Goal: Task Accomplishment & Management: Manage account settings

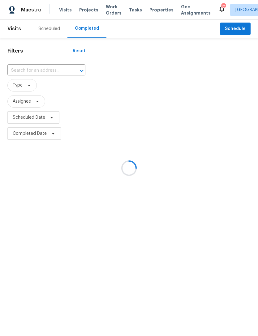
click at [52, 32] on div at bounding box center [129, 168] width 258 height 336
click at [49, 31] on div at bounding box center [129, 168] width 258 height 336
click at [51, 29] on div at bounding box center [129, 168] width 258 height 336
click at [49, 27] on div at bounding box center [129, 168] width 258 height 336
click at [49, 30] on div at bounding box center [129, 168] width 258 height 336
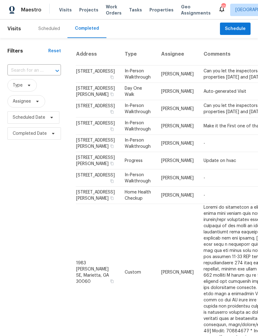
click at [46, 71] on div at bounding box center [53, 71] width 16 height 9
type input "3056 Laura"
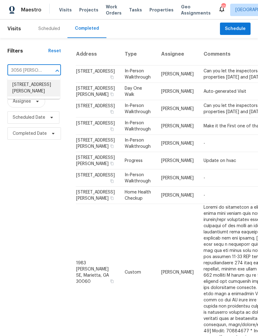
click at [39, 88] on li "3056 Laura Ln, Douglasville, GA 30135" at bounding box center [33, 88] width 53 height 17
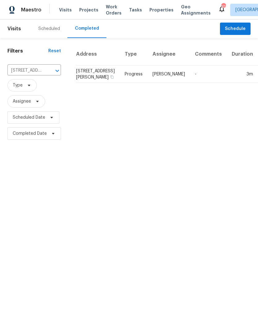
click at [50, 31] on div "Scheduled" at bounding box center [49, 29] width 22 height 6
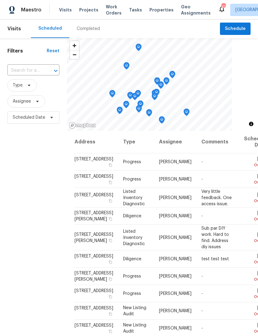
click at [40, 70] on input "text" at bounding box center [24, 71] width 35 height 10
type input "3056 laura"
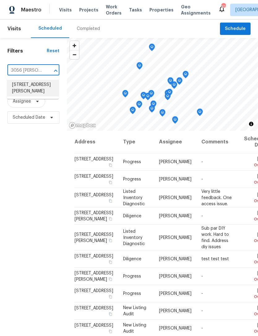
click at [37, 93] on li "3056 Laura Ln, Douglasville, GA 30135" at bounding box center [33, 88] width 52 height 17
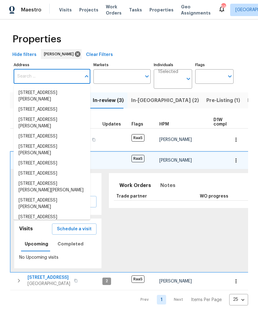
scroll to position [0, 6]
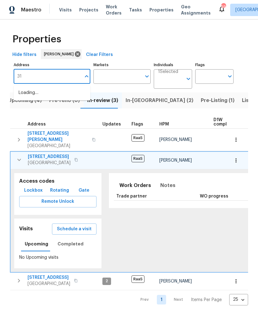
type input "3"
type input "3180"
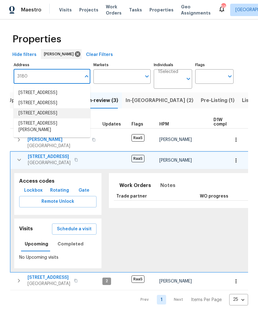
click at [69, 118] on li "3180 Oakley Pl Union City GA 30291" at bounding box center [52, 113] width 77 height 10
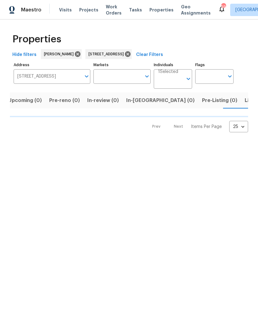
scroll to position [0, 10]
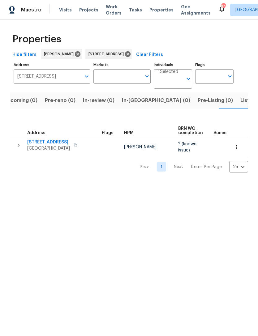
click at [20, 148] on icon "button" at bounding box center [18, 145] width 7 height 7
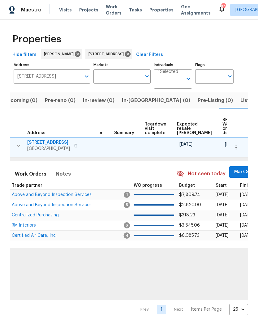
scroll to position [0, 100]
click at [234, 171] on span "Mark Seen" at bounding box center [245, 172] width 23 height 8
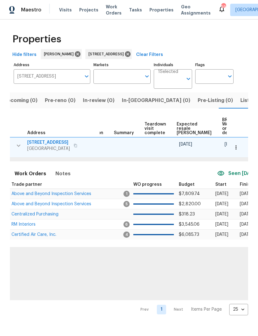
click at [49, 192] on span "Above and Beyond Inspection Services" at bounding box center [51, 194] width 80 height 4
click at [131, 56] on icon at bounding box center [128, 54] width 6 height 6
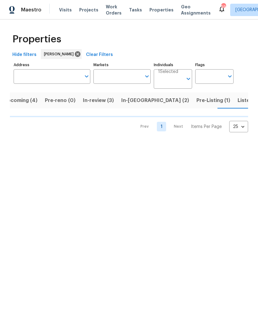
scroll to position [0, 12]
click at [96, 102] on span "In-review (3)" at bounding box center [95, 100] width 31 height 9
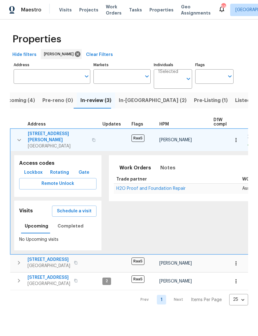
click at [18, 139] on icon "button" at bounding box center [19, 140] width 4 height 2
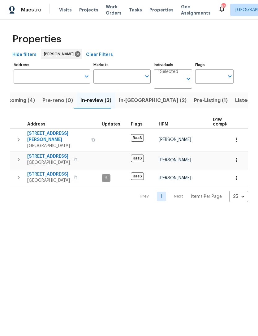
click at [19, 158] on icon "button" at bounding box center [18, 159] width 7 height 7
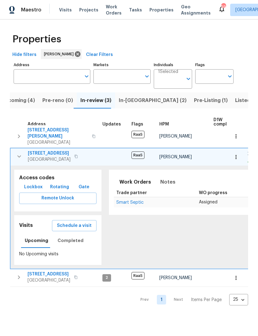
scroll to position [3, 0]
click at [18, 153] on icon "button" at bounding box center [18, 156] width 7 height 7
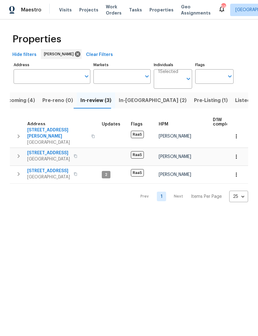
click at [133, 101] on span "In-reno (2)" at bounding box center [153, 100] width 68 height 9
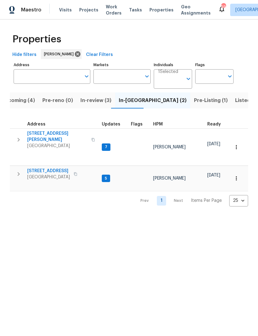
click at [21, 170] on icon "button" at bounding box center [18, 173] width 7 height 7
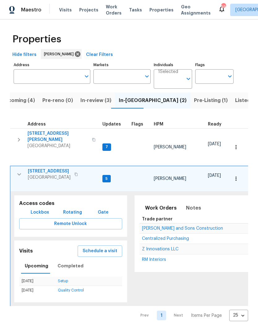
click at [158, 238] on span "Centralized Purchasing" at bounding box center [165, 239] width 47 height 4
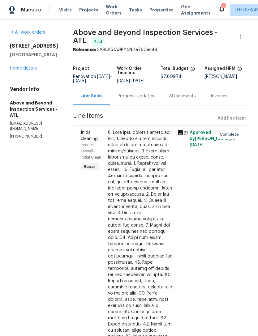
click at [32, 64] on div "[STREET_ADDRESS] Home details" at bounding box center [34, 57] width 48 height 28
click at [24, 70] on link "Home details" at bounding box center [23, 68] width 27 height 4
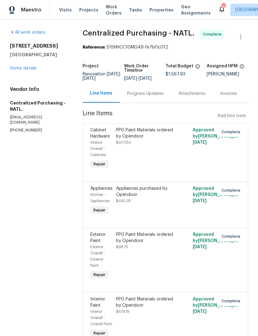
click at [31, 63] on div "9562 Lakeview Cir Union City, GA 30291 Home details" at bounding box center [39, 57] width 58 height 28
click at [27, 67] on link "Home details" at bounding box center [23, 68] width 27 height 4
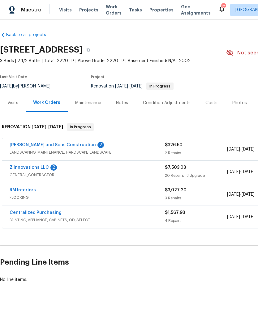
click at [28, 166] on link "Z Innovations LLC" at bounding box center [29, 168] width 39 height 4
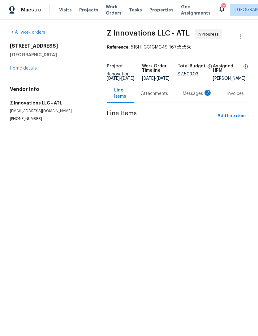
click at [190, 97] on div "Messages 2" at bounding box center [197, 94] width 29 height 6
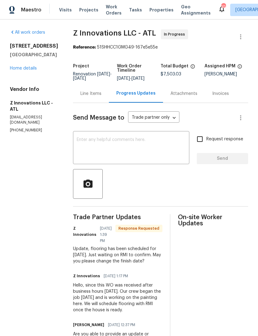
click at [19, 70] on link "Home details" at bounding box center [23, 68] width 27 height 4
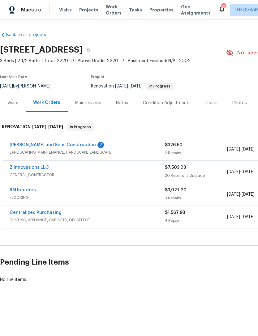
click at [31, 168] on link "Z Innovations LLC" at bounding box center [29, 168] width 39 height 4
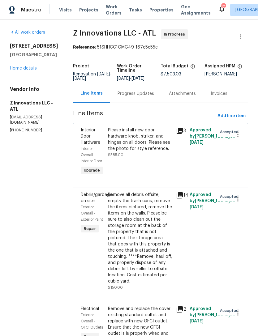
click at [140, 97] on div "Progress Updates" at bounding box center [136, 94] width 37 height 6
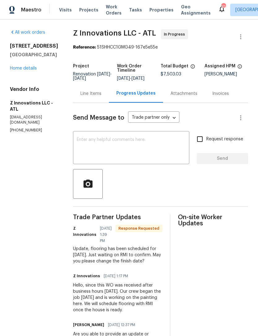
click at [20, 70] on link "Home details" at bounding box center [23, 68] width 27 height 4
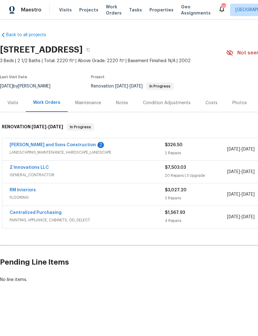
click at [28, 190] on link "RM Interiors" at bounding box center [23, 190] width 26 height 4
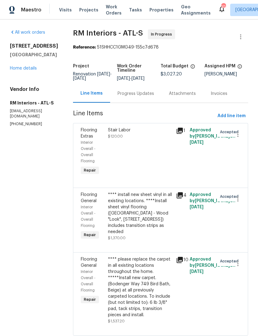
click at [135, 98] on div "Progress Updates" at bounding box center [135, 93] width 51 height 18
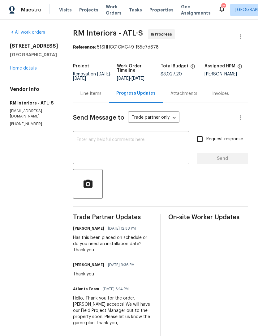
click at [149, 142] on textarea at bounding box center [131, 149] width 109 height 22
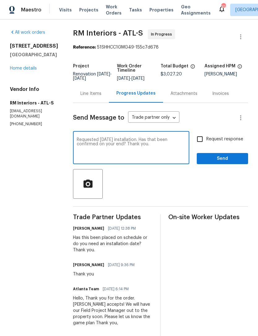
click at [77, 141] on textarea "Requested Thursday installation. Has that been confirmed on your end? Thank you." at bounding box center [131, 149] width 109 height 22
type textarea "Contractor has Requested Thursday installation. Has that been confirmed on your…"
click at [200, 142] on input "Request response" at bounding box center [199, 139] width 13 height 13
checkbox input "true"
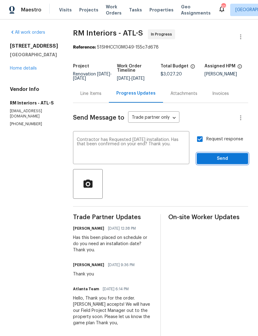
click at [219, 160] on span "Send" at bounding box center [222, 159] width 41 height 8
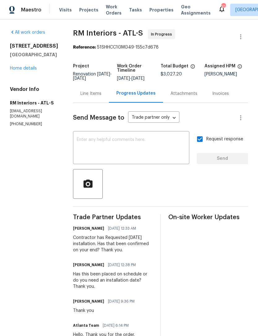
click at [27, 70] on link "Home details" at bounding box center [23, 68] width 27 height 4
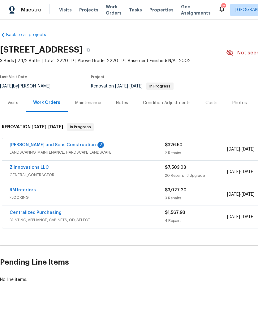
click at [118, 97] on div "Notes" at bounding box center [122, 103] width 27 height 18
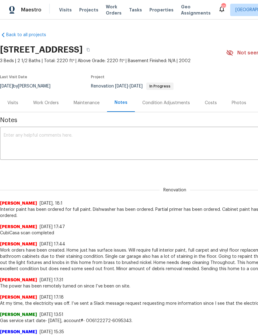
click at [118, 144] on textarea at bounding box center [175, 144] width 342 height 22
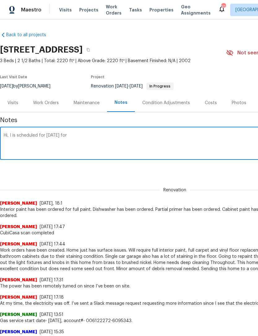
click at [11, 137] on textarea "Hi, I is scheduled for Thursday for" at bounding box center [175, 144] width 342 height 22
click at [93, 139] on textarea "RMI I is scheduled for Thursday for" at bounding box center [175, 144] width 342 height 22
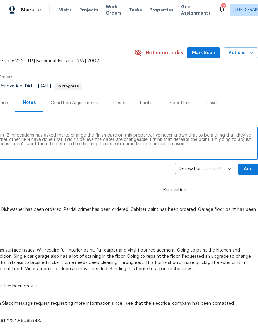
scroll to position [0, 92]
click at [229, 135] on textarea "RMI I is scheduled for Thursday for replacement. Z innovations has asked me to …" at bounding box center [83, 144] width 342 height 22
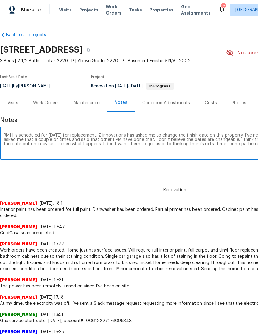
scroll to position [0, 0]
click at [67, 142] on textarea "RMI I is scheduled for Thursday for replacement. Z innovations has asked me to …" at bounding box center [175, 144] width 342 height 22
click at [81, 142] on textarea "RMI I is scheduled for Thursday for replacement. Z innovations has asked me to …" at bounding box center [175, 144] width 342 height 22
click at [150, 141] on textarea "RMI I is scheduled for Thursday for replacement. Z innovations has asked me to …" at bounding box center [175, 144] width 342 height 22
click at [80, 140] on textarea "RMI I is scheduled for Thursday for replacement. Z innovations has asked me to …" at bounding box center [175, 144] width 342 height 22
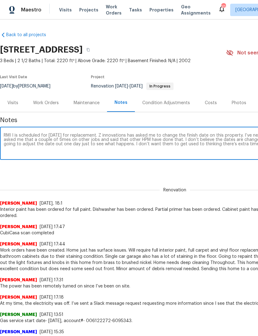
click at [144, 141] on textarea "RMI I is scheduled for Thursday for replacement. Z innovations has asked me to …" at bounding box center [175, 144] width 342 height 22
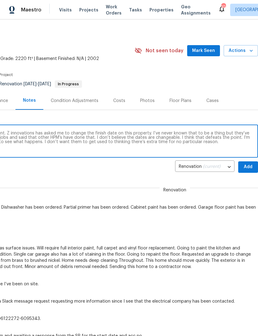
scroll to position [2, 92]
click at [233, 136] on textarea "RMI I is scheduled for Thursday for replacement. Z innovations has asked me to …" at bounding box center [83, 142] width 342 height 22
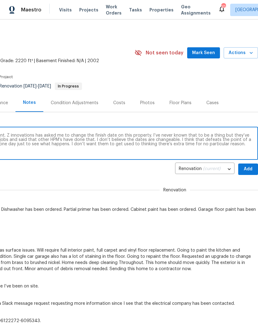
scroll to position [0, 92]
type textarea "RMI I is scheduled for Thursday for replacement. Z innovations has asked me to …"
click at [249, 167] on span "Add" at bounding box center [248, 170] width 10 height 8
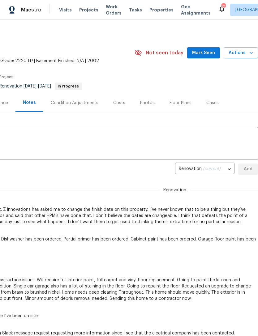
click at [209, 53] on span "Mark Seen" at bounding box center [203, 53] width 23 height 8
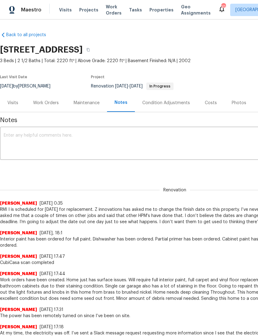
scroll to position [0, 0]
click at [49, 103] on div "Work Orders" at bounding box center [46, 103] width 26 height 6
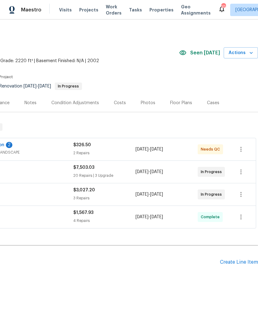
scroll to position [0, 92]
click at [240, 170] on icon "button" at bounding box center [240, 171] width 7 height 7
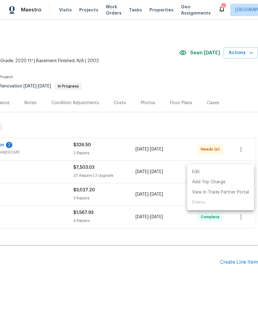
click at [215, 171] on li "Edit" at bounding box center [220, 172] width 67 height 10
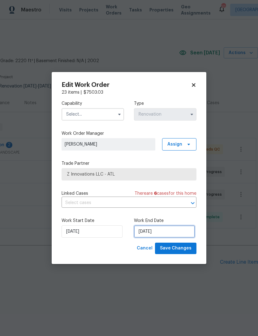
click at [173, 237] on input "[DATE]" at bounding box center [164, 232] width 61 height 12
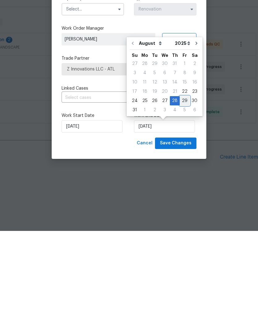
click at [185, 202] on div "29" at bounding box center [185, 206] width 10 height 9
type input "8/29/2025"
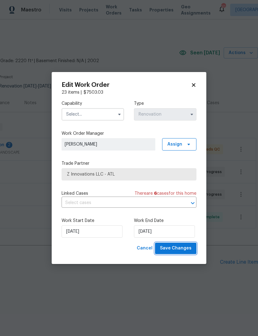
click at [180, 246] on span "Save Changes" at bounding box center [176, 249] width 32 height 8
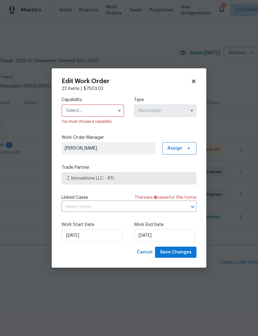
click at [106, 108] on input "text" at bounding box center [93, 111] width 62 height 12
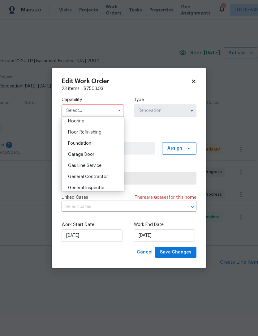
scroll to position [253, 0]
click at [109, 168] on div "General Contractor" at bounding box center [92, 166] width 59 height 11
type input "General Contractor"
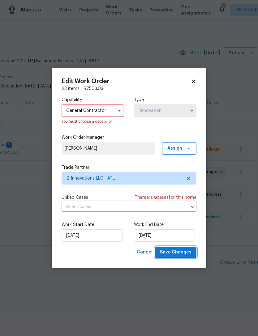
click at [177, 254] on span "Save Changes" at bounding box center [176, 253] width 32 height 8
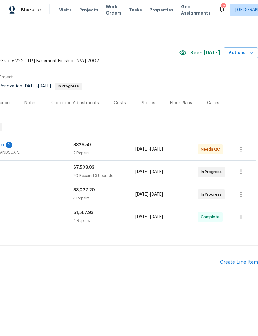
scroll to position [0, 92]
click at [243, 172] on icon "button" at bounding box center [240, 171] width 7 height 7
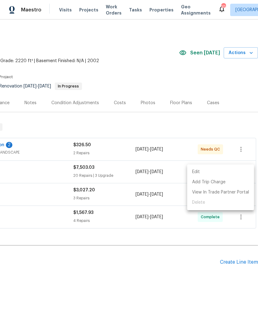
click at [221, 172] on li "Edit" at bounding box center [220, 172] width 67 height 10
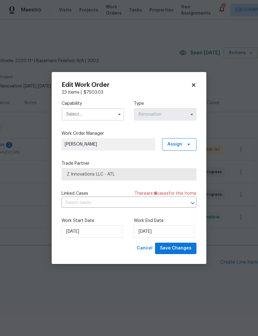
click at [108, 113] on input "text" at bounding box center [93, 114] width 62 height 12
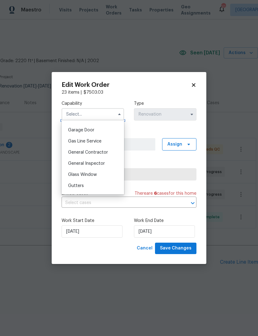
scroll to position [273, 0]
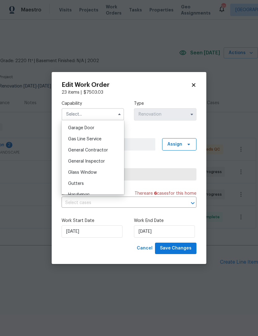
click at [110, 151] on div "General Contractor" at bounding box center [92, 150] width 59 height 11
type input "General Contractor"
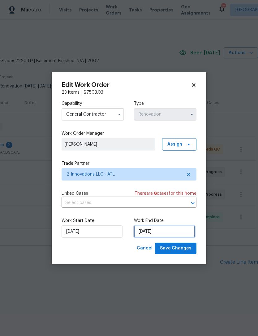
click at [173, 235] on input "[DATE]" at bounding box center [164, 232] width 61 height 12
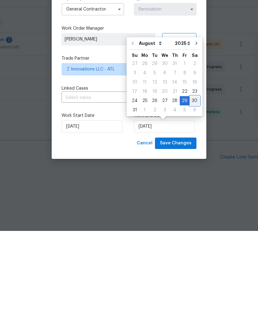
click at [194, 202] on div "30" at bounding box center [195, 206] width 10 height 9
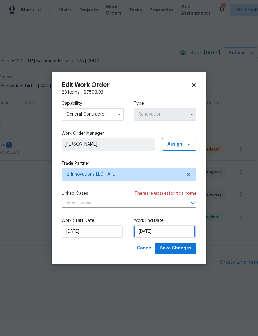
click at [170, 231] on input "8/30/2025" at bounding box center [164, 232] width 61 height 12
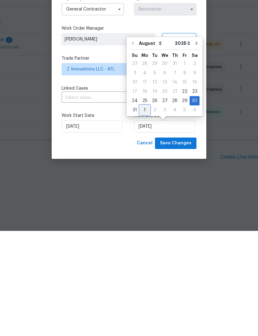
click at [144, 211] on div "1" at bounding box center [145, 215] width 10 height 9
type input "9/1/2025"
select select "8"
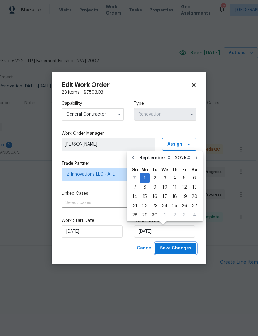
click at [177, 249] on span "Save Changes" at bounding box center [176, 249] width 32 height 8
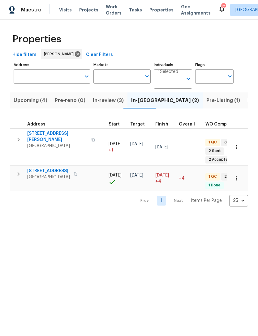
scroll to position [0, 123]
click at [46, 176] on span "[PERSON_NAME]" at bounding box center [46, 178] width 32 height 4
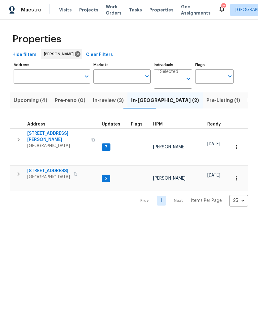
scroll to position [0, 0]
click at [52, 170] on span "9562 Lakeview Cir" at bounding box center [48, 171] width 43 height 6
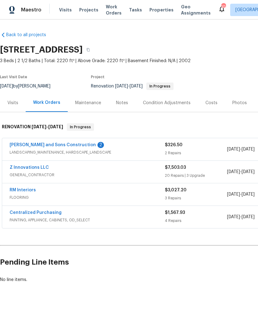
click at [33, 169] on link "Z Innovations LLC" at bounding box center [29, 168] width 39 height 4
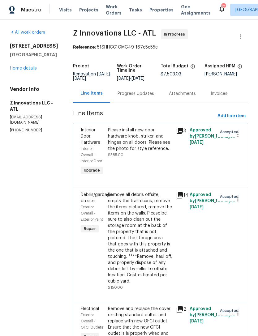
click at [28, 70] on link "Home details" at bounding box center [23, 68] width 27 height 4
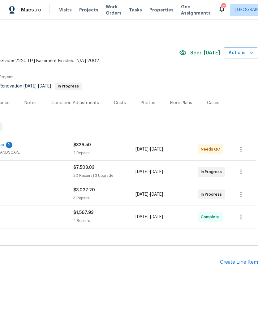
scroll to position [0, 92]
click at [241, 171] on icon "button" at bounding box center [240, 171] width 7 height 7
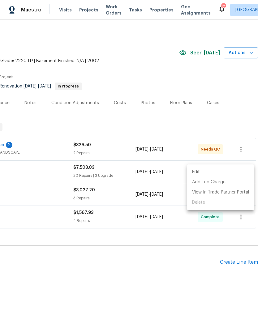
click at [218, 171] on li "Edit" at bounding box center [220, 172] width 67 height 10
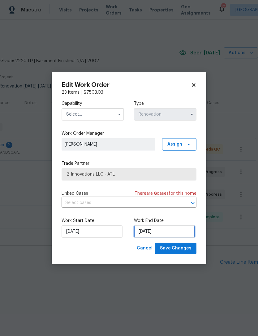
click at [180, 233] on input "9/1/2025" at bounding box center [164, 232] width 61 height 12
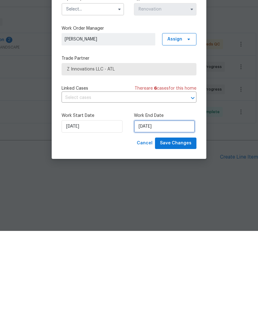
select select "8"
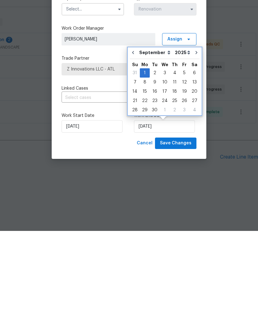
click at [135, 152] on button "Go to previous month" at bounding box center [132, 158] width 9 height 12
type input "8/22/2025"
select select "7"
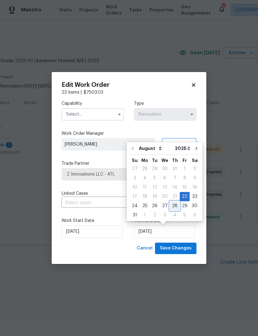
click at [170, 208] on div "28" at bounding box center [175, 206] width 10 height 9
type input "8/28/2025"
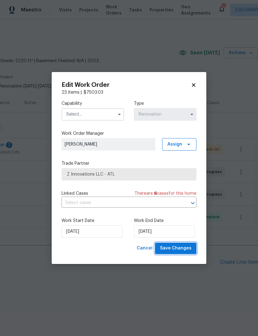
click at [180, 249] on span "Save Changes" at bounding box center [176, 249] width 32 height 8
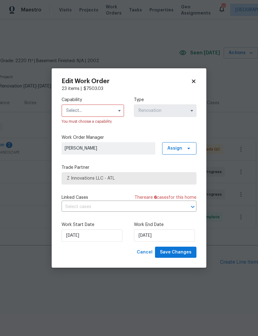
click at [103, 114] on input "text" at bounding box center [93, 111] width 62 height 12
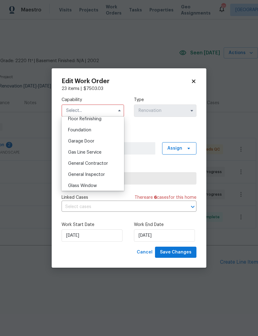
scroll to position [261, 0]
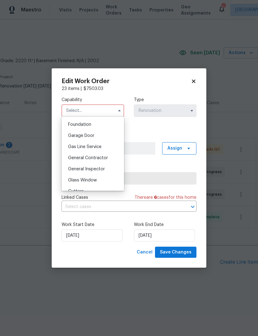
click at [110, 157] on div "General Contractor" at bounding box center [92, 158] width 59 height 11
type input "General Contractor"
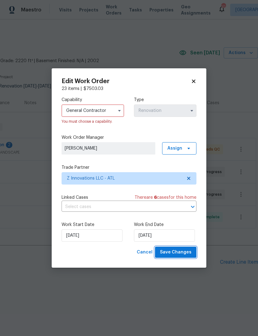
click at [182, 255] on span "Save Changes" at bounding box center [176, 253] width 32 height 8
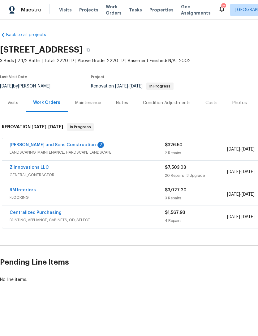
click at [22, 197] on span "FLOORING" at bounding box center [87, 198] width 155 height 6
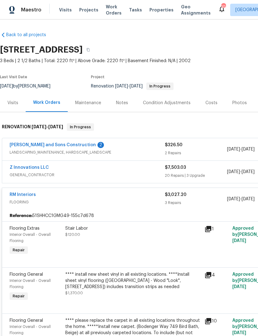
click at [41, 169] on link "Z Innovations LLC" at bounding box center [29, 168] width 39 height 4
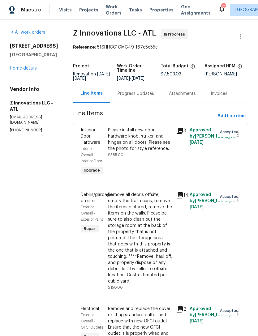
click at [135, 95] on div "Progress Updates" at bounding box center [135, 93] width 51 height 18
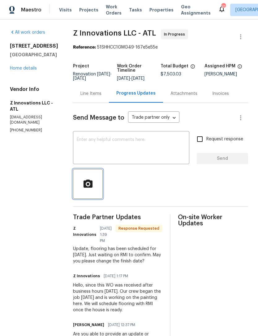
click at [91, 190] on icon "button" at bounding box center [88, 184] width 11 height 11
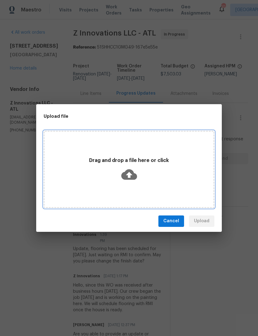
click at [132, 177] on icon at bounding box center [129, 174] width 16 height 11
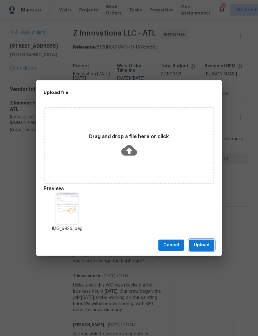
click at [207, 242] on span "Upload" at bounding box center [201, 246] width 15 height 8
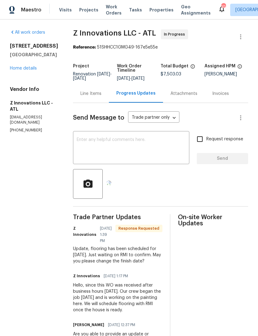
click at [144, 150] on textarea at bounding box center [131, 149] width 109 height 22
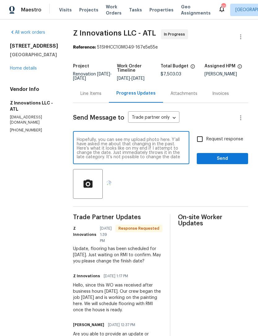
click at [131, 149] on textarea "Hopefully, you can see my upload photo here. Y’all have asked me about that cha…" at bounding box center [131, 149] width 109 height 22
click at [129, 149] on textarea "Hopefully, you can see my upload photo here. Y’all have asked me about that cha…" at bounding box center [131, 149] width 109 height 22
click at [131, 151] on textarea "Hopefully, you can see my upload photo here. Y’all have asked me about change i…" at bounding box center [131, 149] width 109 height 22
click at [167, 155] on textarea "Hopefully, you can see my upload photo here. Y’all have asked me about change i…" at bounding box center [131, 149] width 109 height 22
click at [132, 148] on textarea "Hopefully, you can see my upload photo here. Y’all have asked me about change i…" at bounding box center [131, 149] width 109 height 22
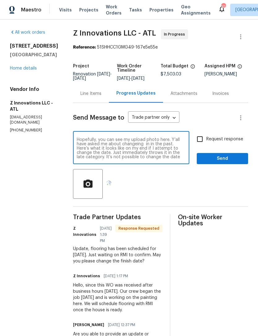
click at [133, 148] on textarea "Hopefully, you can see my upload photo here. Y’all have asked me about changein…" at bounding box center [131, 149] width 109 height 22
click at [180, 154] on textarea "Hopefully, you can see my upload photo here. Y’all have asked me about changing…" at bounding box center [131, 149] width 109 height 22
click at [154, 149] on textarea "Hopefully, you can see my upload photo here. Y’all have asked me about changing…" at bounding box center [131, 149] width 109 height 22
click at [172, 159] on textarea "Hopefully, you can see my upload photo here. Y’all have asked me about changing…" at bounding box center [131, 149] width 109 height 22
click at [161, 148] on textarea "Hopefully, you can see my upload photo here. Y’all have asked me about changing…" at bounding box center [131, 149] width 109 height 22
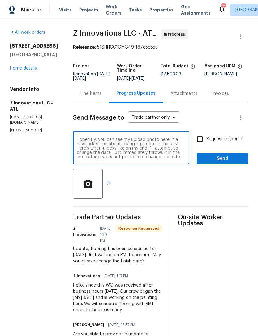
click at [162, 159] on textarea "Hopefully, you can see my upload photo here. Y’all have asked me about changing…" at bounding box center [131, 149] width 109 height 22
click at [153, 159] on textarea "Hopefully, you can see my upload photo here. Y’all have asked me about changing…" at bounding box center [131, 149] width 109 height 22
click at [108, 159] on textarea "Hopefully, you can see my upload photo here. Y’all have asked me about changing…" at bounding box center [131, 149] width 109 height 22
click at [137, 159] on textarea "Hopefully, you can see my upload photo here. Y’all have asked me about changing…" at bounding box center [131, 149] width 109 height 22
click at [110, 158] on textarea "Hopefully, you can see my upload photo here. Y’all have asked me about changing…" at bounding box center [131, 149] width 109 height 22
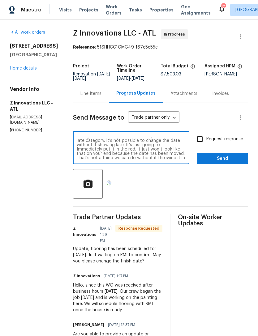
scroll to position [20, 0]
click at [175, 159] on textarea "Hopefully, you can see my upload photo here. Y’all have asked me about changing…" at bounding box center [131, 149] width 109 height 22
click at [169, 152] on textarea "Hopefully, you can see my upload photo here. Y’all have asked me about changing…" at bounding box center [131, 149] width 109 height 22
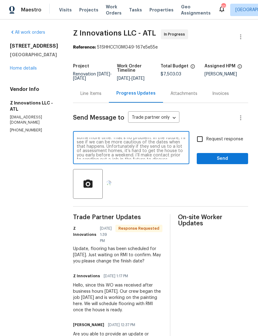
click at [87, 159] on textarea "Hopefully, you can see my upload photo here. Y’all have asked me about changing…" at bounding box center [131, 149] width 109 height 22
click at [102, 157] on textarea "Hopefully, you can see my upload photo here. Y’all have asked me about changing…" at bounding box center [131, 149] width 109 height 22
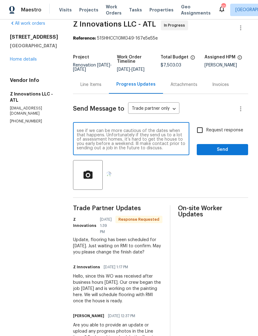
click at [175, 150] on textarea "Hopefully, you can see my upload photo here. Y’all have asked me about changing…" at bounding box center [131, 140] width 109 height 22
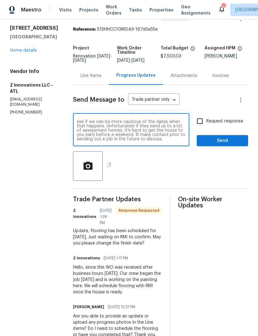
scroll to position [18, 0]
click at [173, 141] on textarea "Hopefully, you can see my upload photo here. Y’all have asked me about changing…" at bounding box center [131, 130] width 109 height 22
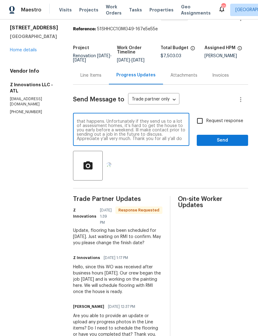
scroll to position [56, 0]
click at [139, 129] on textarea "Hopefully, you can see my upload photo here. Y’all have asked me about changing…" at bounding box center [131, 130] width 109 height 22
type textarea "Hopefully, you can see my upload photo here. Y’all have asked me about changing…"
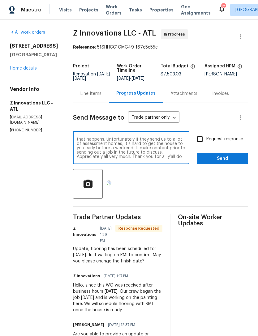
scroll to position [56, 0]
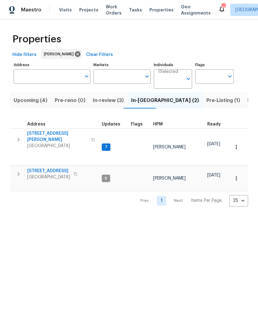
click at [19, 137] on icon "button" at bounding box center [18, 139] width 7 height 7
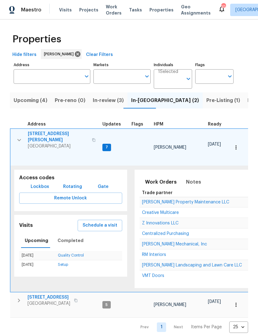
click at [159, 201] on span "[PERSON_NAME] Property Maintenance LLC" at bounding box center [185, 202] width 87 height 4
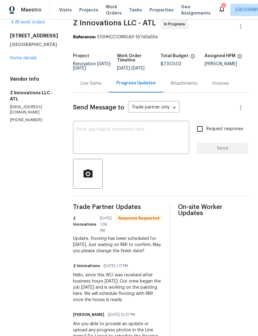
scroll to position [15, 0]
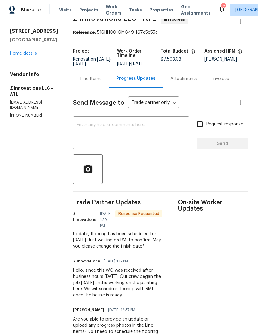
click at [148, 131] on textarea at bounding box center [131, 134] width 109 height 22
click at [133, 137] on textarea at bounding box center [131, 134] width 109 height 22
paste textarea "Hopefully, you can see my upload photo here. Y’all have asked me about changing…"
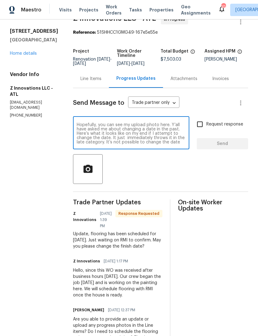
scroll to position [56, 0]
type textarea "Hopefully, you can see my upload photo here. Y’all have asked me about changing…"
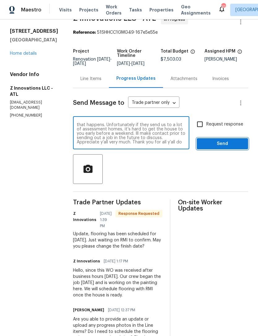
click at [220, 148] on span "Send" at bounding box center [222, 144] width 41 height 8
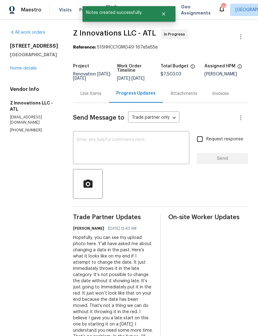
scroll to position [0, 0]
click at [29, 70] on link "Home details" at bounding box center [23, 68] width 27 height 4
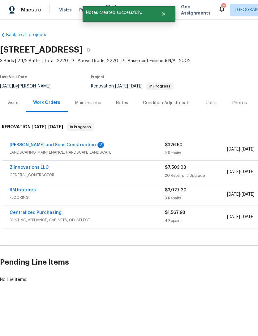
click at [32, 167] on link "Z Innovations LLC" at bounding box center [29, 168] width 39 height 4
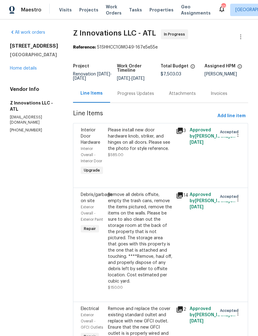
click at [138, 97] on div "Progress Updates" at bounding box center [136, 94] width 37 height 6
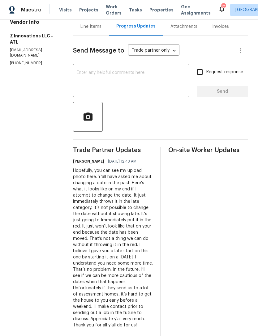
scroll to position [63, 0]
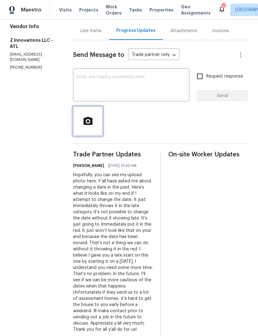
click at [92, 127] on span "button" at bounding box center [88, 121] width 20 height 11
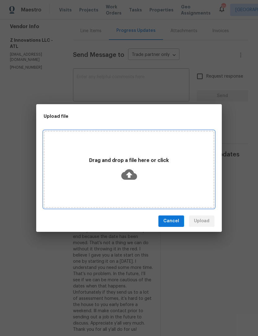
click at [133, 179] on icon at bounding box center [129, 174] width 16 height 11
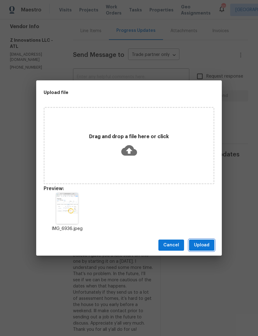
click at [205, 247] on span "Upload" at bounding box center [201, 246] width 15 height 8
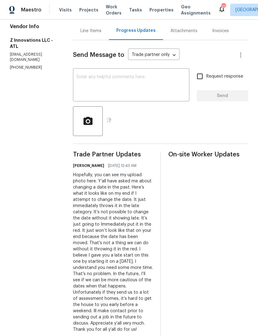
click at [168, 97] on textarea at bounding box center [131, 86] width 109 height 22
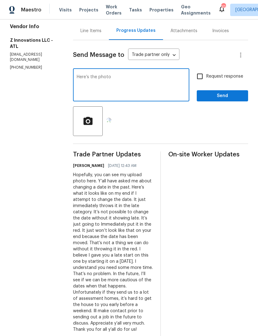
type textarea "Here’s the photo"
click at [226, 99] on span "Send" at bounding box center [222, 96] width 41 height 8
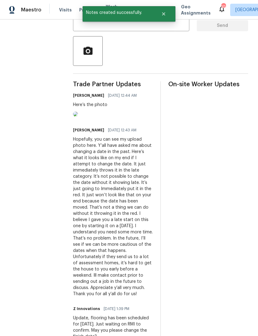
scroll to position [130, 0]
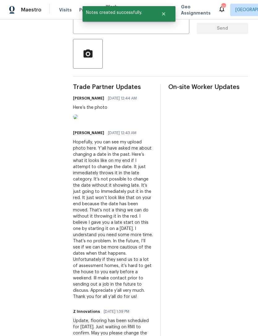
click at [78, 119] on img at bounding box center [75, 116] width 5 height 5
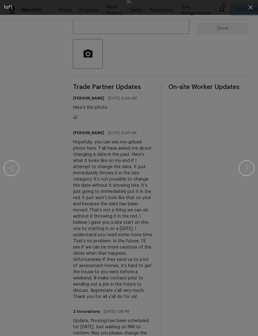
click at [250, 136] on div at bounding box center [129, 168] width 251 height 336
click at [249, 132] on div at bounding box center [129, 168] width 251 height 336
click at [249, 10] on icon "button" at bounding box center [250, 7] width 7 height 7
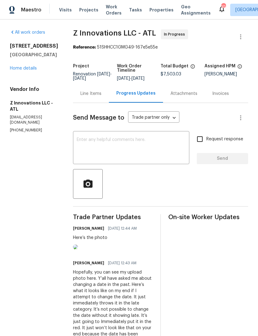
scroll to position [1, 0]
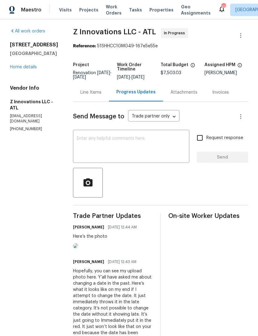
click at [26, 69] on link "Home details" at bounding box center [23, 67] width 27 height 4
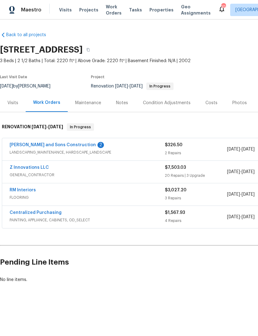
click at [127, 105] on div "Notes" at bounding box center [122, 103] width 27 height 18
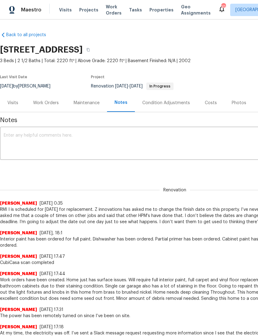
click at [126, 149] on textarea at bounding box center [175, 144] width 342 height 22
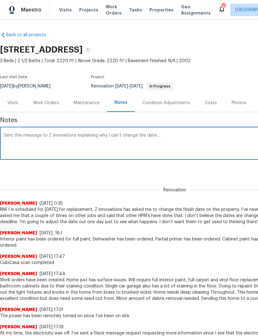
click at [192, 138] on textarea "Sent this message to Z innovations explaining why I can’t change the date…." at bounding box center [175, 144] width 342 height 22
paste textarea "Hopefully, you can see my upload photo here. Y’all have asked me about changing…"
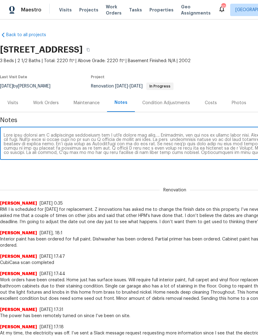
scroll to position [0, 92]
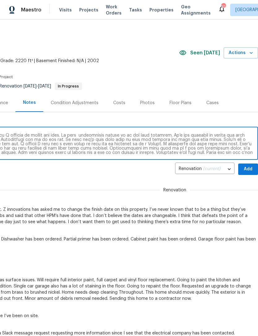
type textarea "Sent this message to Z innovations explaining why I can’t change the date…. Hop…"
click at [251, 165] on button "Add" at bounding box center [248, 169] width 20 height 11
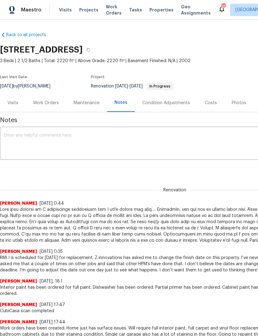
scroll to position [0, 0]
click at [49, 105] on div "Work Orders" at bounding box center [46, 103] width 26 height 6
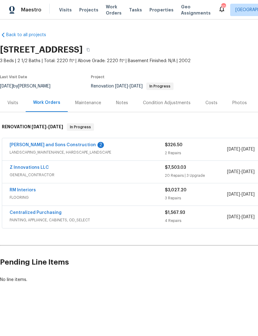
click at [55, 147] on link "Reyes and Sons Construction" at bounding box center [53, 145] width 86 height 4
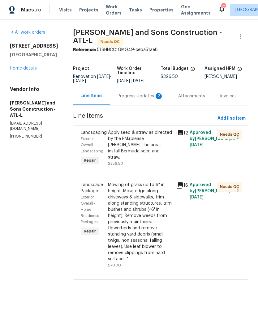
click at [131, 95] on div "Progress Updates 2" at bounding box center [141, 96] width 46 height 6
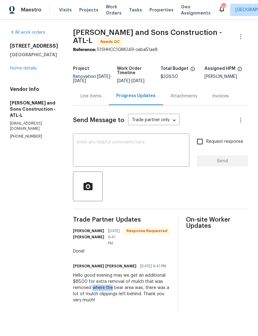
click at [135, 255] on div "Done!" at bounding box center [121, 251] width 97 height 6
click at [20, 71] on link "Home details" at bounding box center [23, 68] width 27 height 4
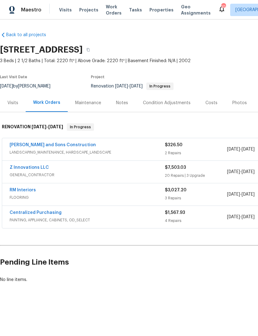
click at [54, 146] on link "Reyes and Sons Construction" at bounding box center [53, 145] width 86 height 4
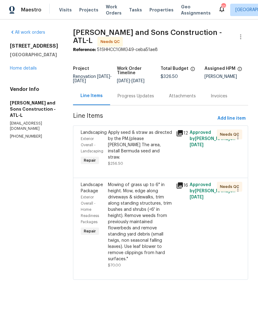
click at [147, 232] on div "Mowing of grass up to 6" in height. Mow, edge along driveways & sidewalks, trim…" at bounding box center [140, 222] width 64 height 80
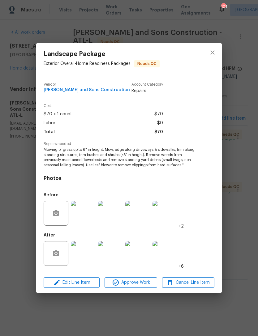
click at [88, 247] on img at bounding box center [83, 253] width 25 height 25
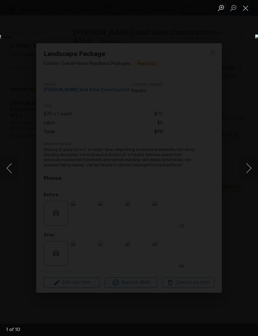
click at [249, 167] on button "Next image" at bounding box center [248, 168] width 19 height 25
click at [255, 163] on button "Next image" at bounding box center [248, 168] width 19 height 25
click at [250, 164] on button "Next image" at bounding box center [248, 168] width 19 height 25
click at [252, 162] on button "Next image" at bounding box center [248, 168] width 19 height 25
click at [249, 164] on button "Next image" at bounding box center [248, 168] width 19 height 25
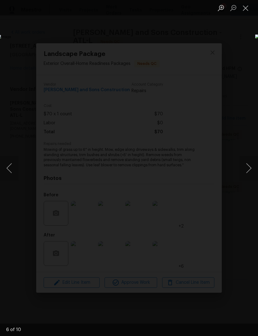
click at [254, 160] on button "Next image" at bounding box center [248, 168] width 19 height 25
click at [250, 171] on button "Next image" at bounding box center [248, 168] width 19 height 25
click at [251, 169] on button "Next image" at bounding box center [248, 168] width 19 height 25
click at [252, 50] on div "Lightbox" at bounding box center [129, 168] width 258 height 336
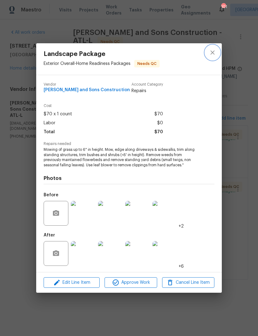
click at [215, 51] on icon "close" at bounding box center [212, 52] width 7 height 7
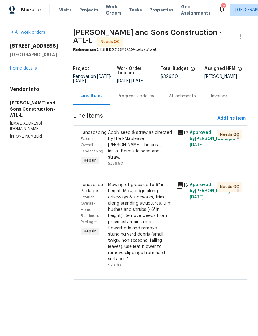
click at [130, 93] on div "Progress Updates" at bounding box center [136, 96] width 37 height 6
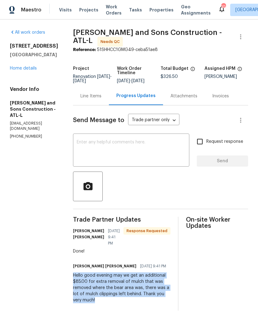
copy div "Hello good evening may we get an additional $85.00 for extra removal of mulch t…"
click at [25, 71] on link "Home details" at bounding box center [23, 68] width 27 height 4
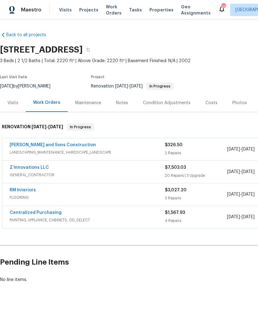
click at [48, 147] on link "Reyes and Sons Construction" at bounding box center [53, 145] width 86 height 4
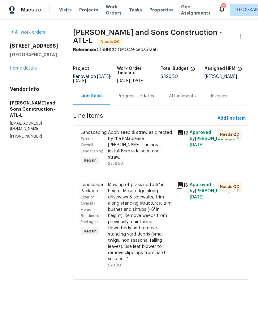
click at [148, 144] on div "Apply seed & straw as directed by the PM.(please Rick The area, install Bermuda…" at bounding box center [140, 145] width 64 height 31
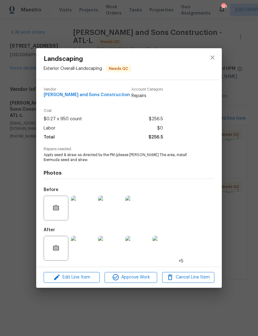
click at [89, 278] on span "Edit Line Item" at bounding box center [71, 278] width 52 height 8
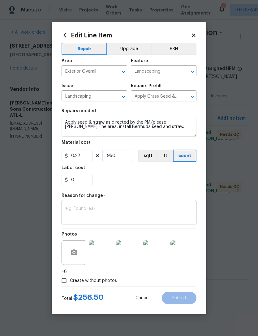
click at [116, 214] on textarea at bounding box center [128, 213] width 127 height 13
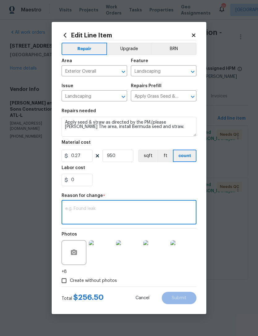
click at [109, 211] on textarea at bounding box center [128, 213] width 127 height 13
paste textarea "Hello good evening may we get an additional $85.00 for extra removal of mulch t…"
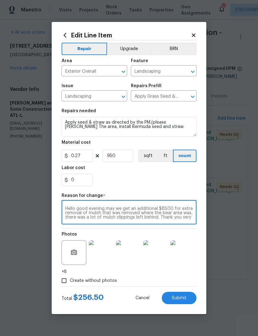
scroll to position [4, 0]
type textarea "Hello good evening may we get an additional $85.00 for extra removal of mulch t…"
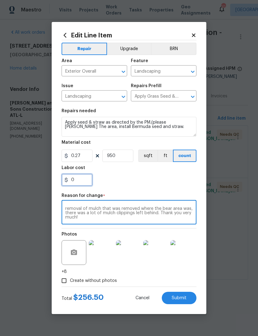
click at [83, 182] on input "0" at bounding box center [77, 180] width 31 height 12
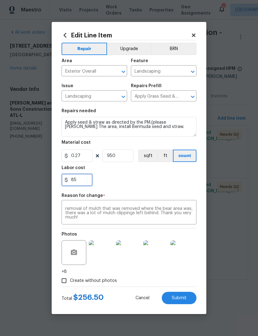
type input "85"
click at [144, 182] on div "85" at bounding box center [129, 180] width 135 height 12
click at [183, 296] on span "Submit" at bounding box center [179, 298] width 15 height 5
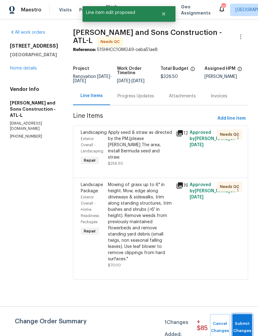
click at [242, 324] on span "Submit Changes" at bounding box center [242, 327] width 14 height 14
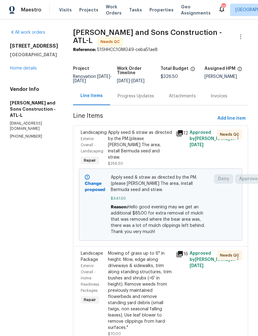
click at [130, 90] on div "Progress Updates" at bounding box center [135, 96] width 51 height 18
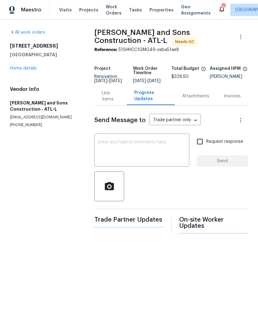
click at [146, 156] on textarea at bounding box center [142, 151] width 88 height 22
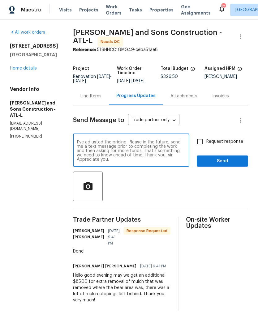
type textarea "I’ve adjusted the pricing. Please in the future, send me a text message prior t…"
click at [219, 160] on span "Send" at bounding box center [222, 161] width 41 height 8
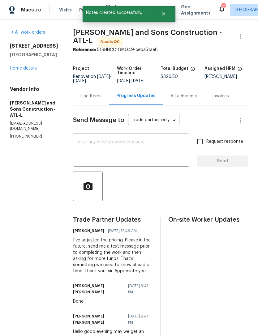
click at [25, 71] on link "Home details" at bounding box center [23, 68] width 27 height 4
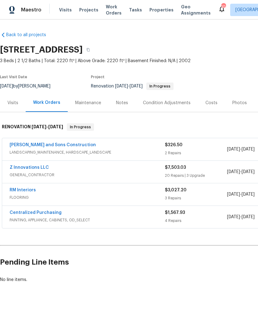
click at [121, 106] on div "Notes" at bounding box center [122, 103] width 12 height 6
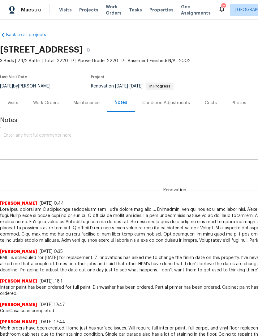
click at [118, 136] on textarea at bounding box center [175, 144] width 342 height 22
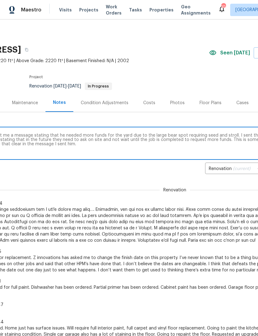
scroll to position [0, 73]
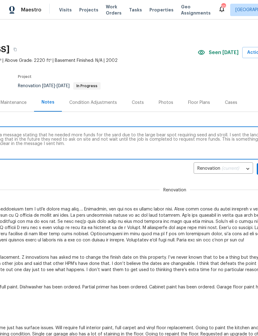
click at [157, 137] on textarea "Landscaping is done. He sent me a message stating that he needed more funds for…" at bounding box center [102, 144] width 342 height 22
click at [153, 151] on textarea "Landscaping is done. He sent me a message stating that he needed more funds for…" at bounding box center [102, 144] width 342 height 22
click at [158, 136] on textarea "Landscaping is done. He sent me a message stating that he needed more funds for…" at bounding box center [102, 144] width 342 height 22
click at [163, 150] on textarea "Landscaping is done. He sent me a message stating that he needed more funds for…" at bounding box center [102, 144] width 342 height 22
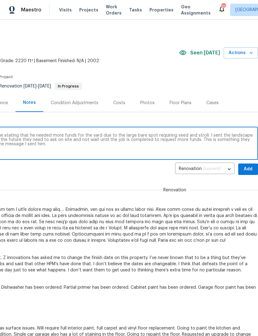
scroll to position [0, 92]
click at [199, 135] on textarea "Landscaping is done. He sent me a message stating that he needed more funds for…" at bounding box center [83, 144] width 342 height 22
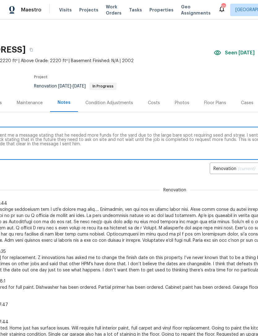
scroll to position [0, 88]
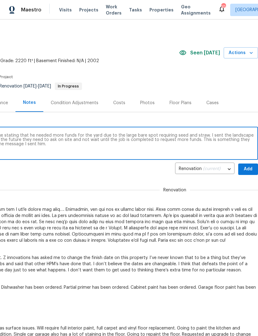
type textarea "Landscaping is done. He sent me a message stating that he needed more funds for…"
click at [244, 167] on span "Add" at bounding box center [248, 170] width 10 height 8
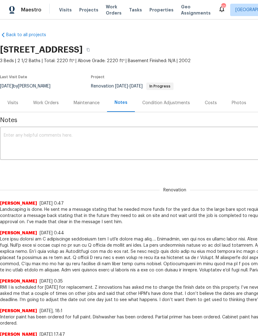
scroll to position [0, 0]
click at [48, 105] on div "Work Orders" at bounding box center [46, 103] width 26 height 6
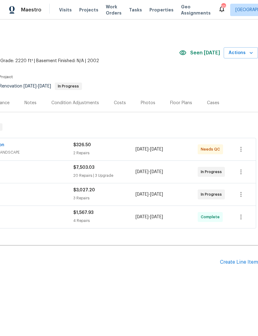
scroll to position [0, 92]
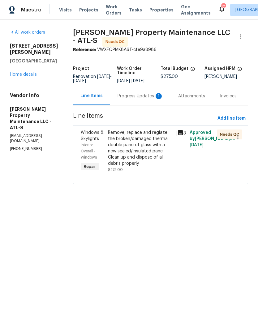
click at [26, 72] on link "Home details" at bounding box center [23, 74] width 27 height 4
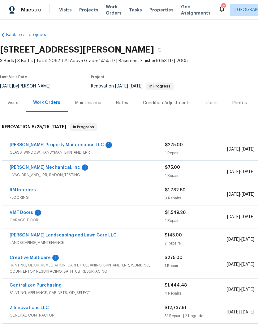
click at [58, 144] on link "[PERSON_NAME] Property Maintenance LLC" at bounding box center [57, 145] width 94 height 4
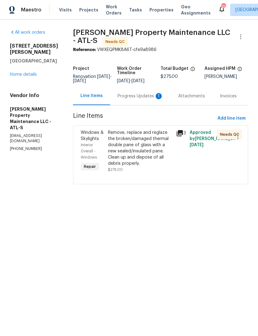
click at [147, 100] on div "Progress Updates 1" at bounding box center [140, 96] width 61 height 18
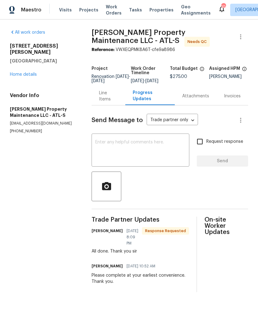
click at [141, 156] on textarea at bounding box center [140, 151] width 90 height 22
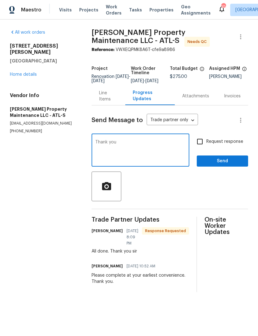
type textarea "Thank you"
click at [220, 162] on span "Send" at bounding box center [222, 161] width 41 height 8
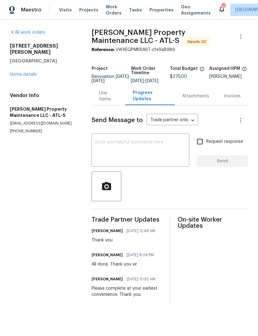
click at [30, 72] on link "Home details" at bounding box center [23, 74] width 27 height 4
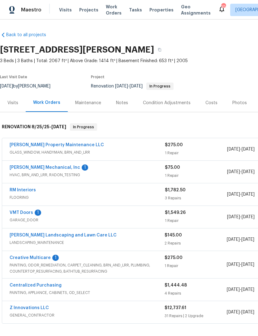
click at [49, 147] on link "[PERSON_NAME] Property Maintenance LLC" at bounding box center [57, 145] width 94 height 4
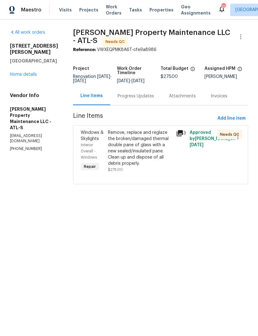
click at [138, 162] on div "Remove, replace and reglaze the broken/damaged thermal double pane of glass wit…" at bounding box center [140, 148] width 64 height 37
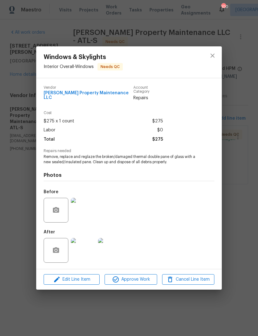
click at [81, 251] on img at bounding box center [83, 250] width 25 height 25
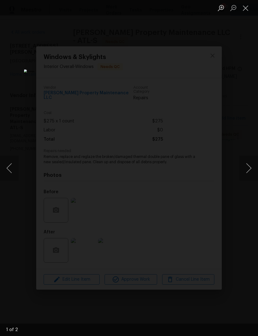
click at [251, 167] on button "Next image" at bounding box center [248, 168] width 19 height 25
click at [250, 166] on button "Next image" at bounding box center [248, 168] width 19 height 25
click at [250, 163] on button "Next image" at bounding box center [248, 168] width 19 height 25
click at [247, 10] on button "Close lightbox" at bounding box center [245, 7] width 12 height 11
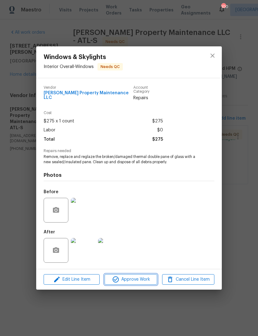
click at [127, 276] on span "Approve Work" at bounding box center [130, 280] width 49 height 8
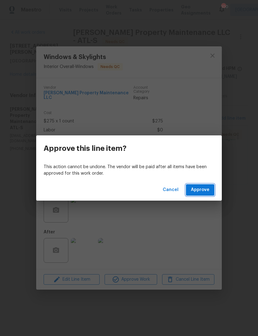
click at [197, 190] on span "Approve" at bounding box center [200, 190] width 19 height 8
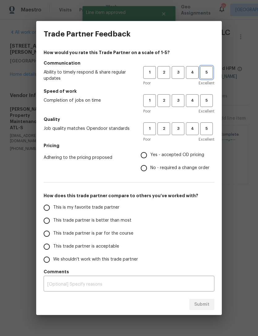
click at [209, 72] on span "5" at bounding box center [206, 72] width 11 height 7
click at [209, 101] on span "5" at bounding box center [206, 100] width 11 height 7
click at [206, 129] on span "5" at bounding box center [206, 128] width 11 height 7
click at [148, 156] on input "Yes - accepted OD pricing" at bounding box center [143, 155] width 13 height 13
radio input "true"
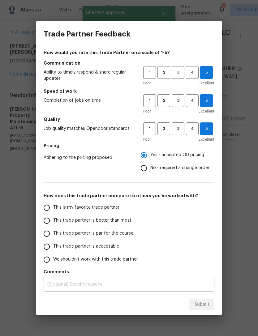
click at [54, 204] on label "This is my favorite trade partner" at bounding box center [89, 207] width 98 height 13
click at [53, 204] on input "This is my favorite trade partner" at bounding box center [46, 207] width 13 height 13
click at [203, 308] on span "Submit" at bounding box center [201, 305] width 15 height 8
radio input "true"
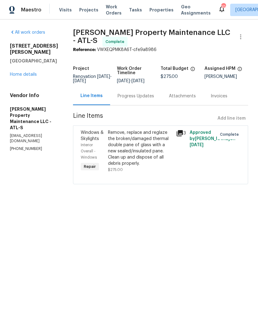
click at [31, 72] on link "Home details" at bounding box center [23, 74] width 27 height 4
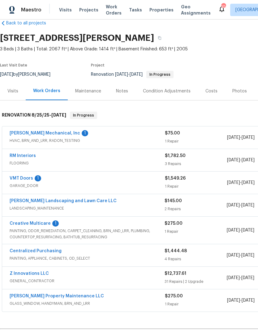
scroll to position [12, 0]
click at [22, 179] on link "VMT Doors" at bounding box center [22, 178] width 24 height 4
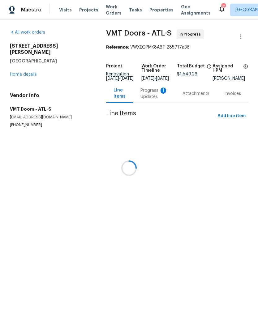
click at [150, 100] on div at bounding box center [129, 168] width 258 height 336
click at [154, 97] on div "Progress Updates 1" at bounding box center [153, 94] width 27 height 12
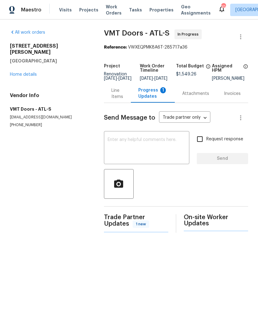
click at [153, 97] on div "Progress Updates 1" at bounding box center [152, 93] width 29 height 12
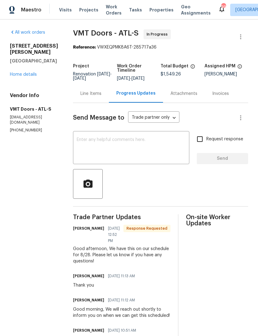
click at [144, 135] on div "x ​" at bounding box center [131, 149] width 116 height 32
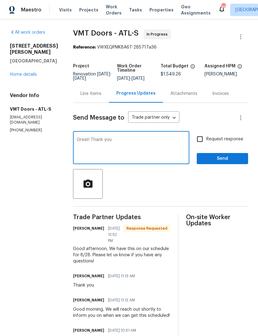
type textarea "Great! Thank you"
click at [219, 159] on span "Send" at bounding box center [222, 159] width 41 height 8
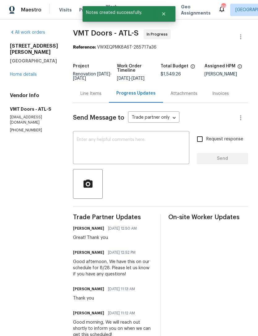
click at [27, 75] on link "Home details" at bounding box center [23, 74] width 27 height 4
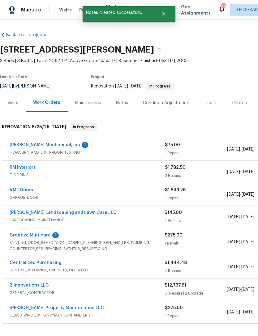
click at [124, 103] on div "Notes" at bounding box center [122, 103] width 12 height 6
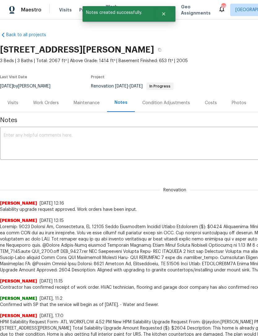
click at [102, 140] on textarea at bounding box center [175, 144] width 342 height 22
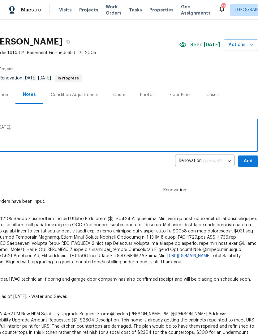
type textarea "Garage door installation is scheduled for [DATE]."
click at [249, 159] on span "Add" at bounding box center [248, 161] width 10 height 8
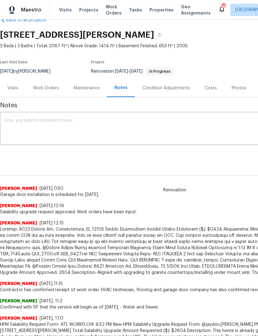
scroll to position [15, 0]
click at [49, 91] on div "Work Orders" at bounding box center [46, 88] width 26 height 6
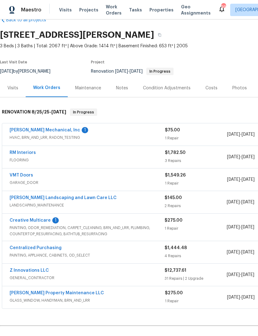
click at [45, 131] on link "[PERSON_NAME] Mechanical, Inc" at bounding box center [45, 130] width 71 height 4
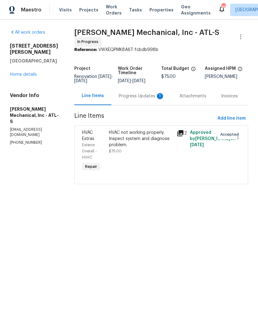
click at [138, 99] on div "Progress Updates 1" at bounding box center [142, 96] width 46 height 6
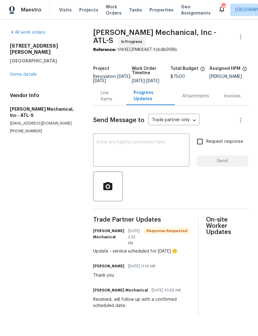
click at [149, 150] on textarea at bounding box center [141, 151] width 89 height 22
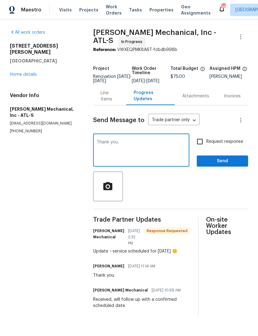
type textarea "Thank you."
click at [216, 165] on span "Send" at bounding box center [222, 161] width 41 height 8
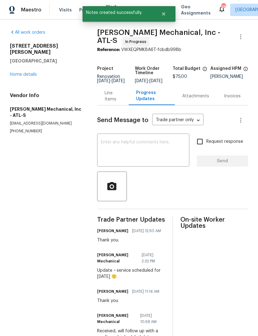
click at [31, 72] on link "Home details" at bounding box center [23, 74] width 27 height 4
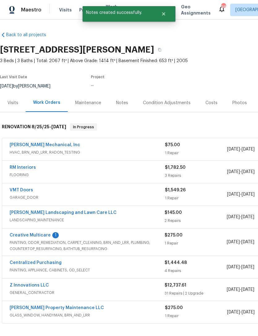
click at [121, 98] on div "Notes" at bounding box center [122, 103] width 27 height 18
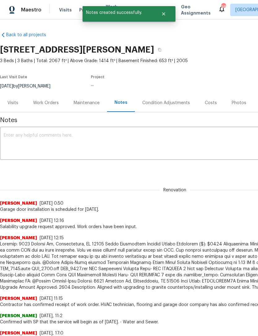
click at [97, 134] on textarea at bounding box center [175, 144] width 342 height 22
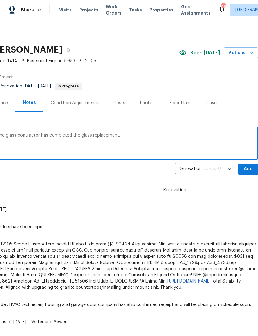
scroll to position [0, 92]
type textarea "HVAC contractor is scheduled for [DATE]. The glass contractor has completed the…"
click at [250, 168] on span "Add" at bounding box center [248, 170] width 10 height 8
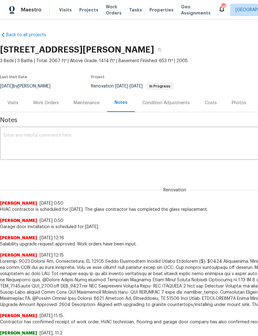
scroll to position [0, 0]
click at [49, 101] on div "Work Orders" at bounding box center [46, 103] width 26 height 6
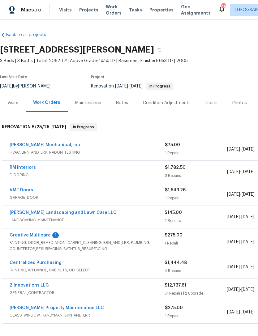
click at [28, 237] on link "Creative Multicare" at bounding box center [30, 235] width 41 height 4
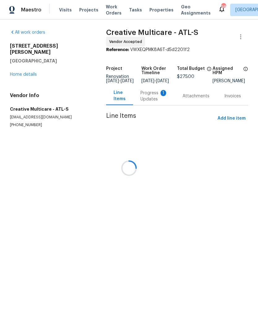
click at [146, 102] on div at bounding box center [129, 168] width 258 height 336
click at [147, 102] on div at bounding box center [129, 168] width 258 height 336
click at [152, 100] on div at bounding box center [129, 168] width 258 height 336
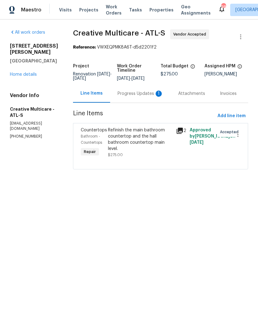
click at [143, 97] on div "Progress Updates 1" at bounding box center [141, 94] width 46 height 6
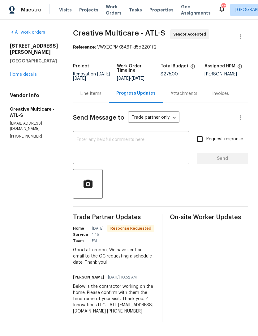
click at [152, 159] on textarea at bounding box center [131, 149] width 109 height 22
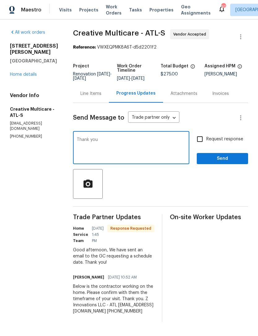
type textarea "Thank you"
click at [221, 163] on span "Send" at bounding box center [222, 159] width 41 height 8
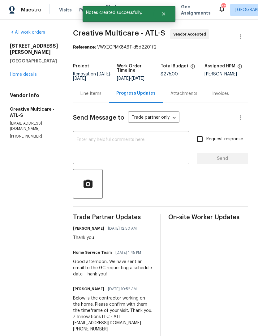
click at [28, 72] on link "Home details" at bounding box center [23, 74] width 27 height 4
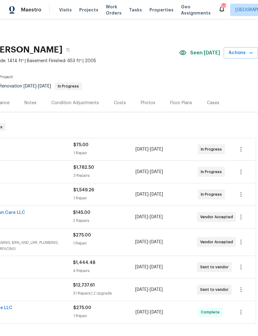
scroll to position [0, 92]
